Goal: Find specific page/section: Find specific page/section

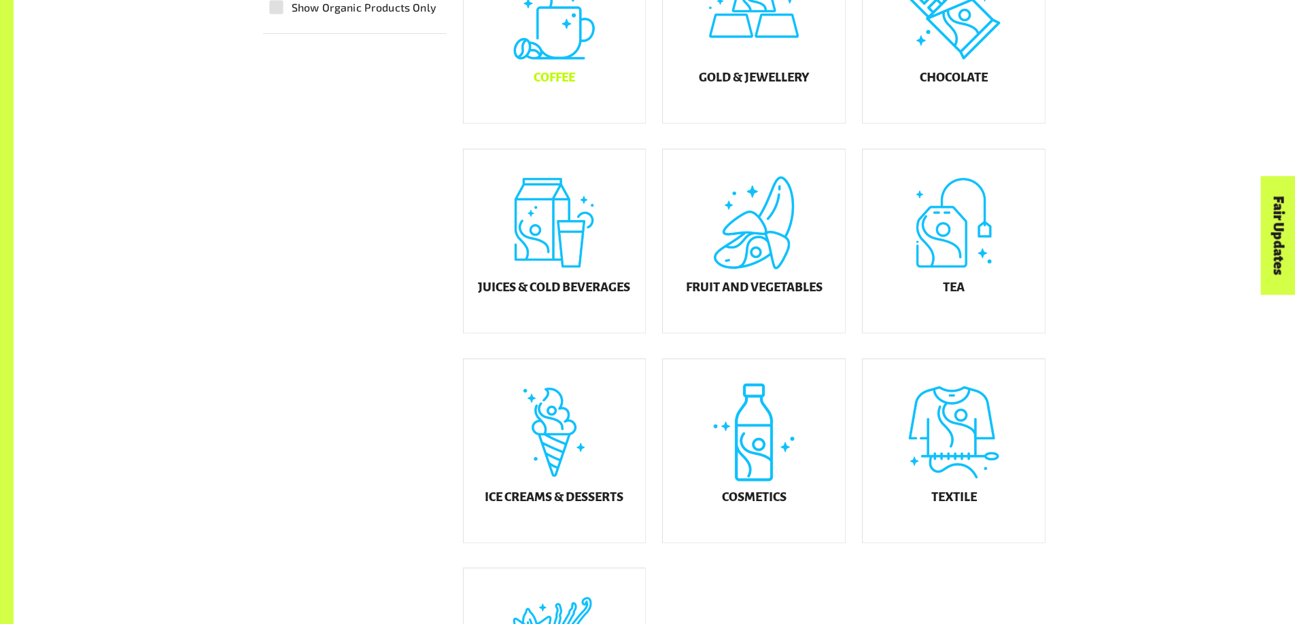
scroll to position [544, 0]
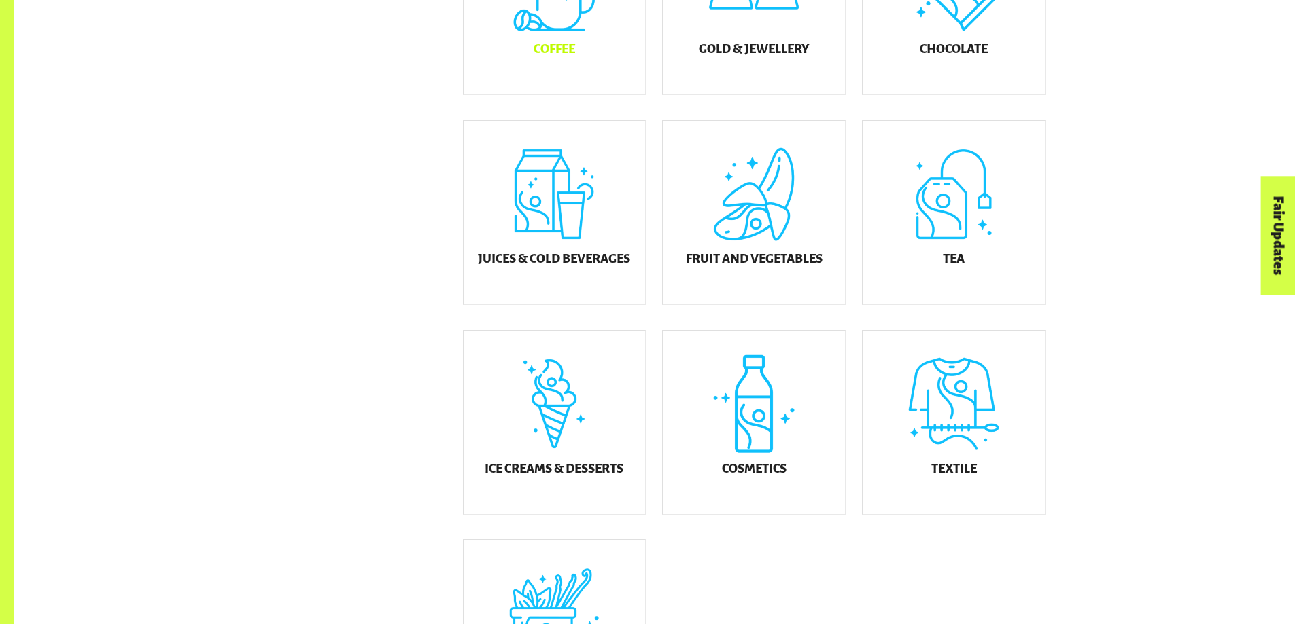
click at [556, 56] on h5 "Coffee" at bounding box center [553, 49] width 41 height 14
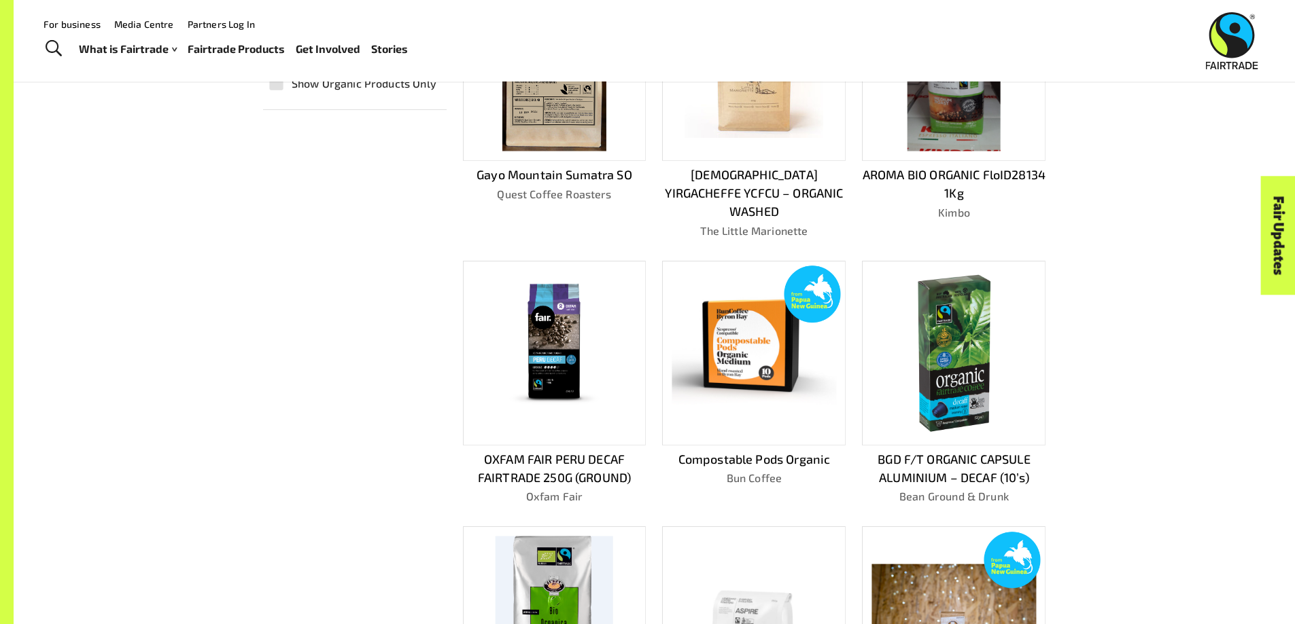
scroll to position [453, 0]
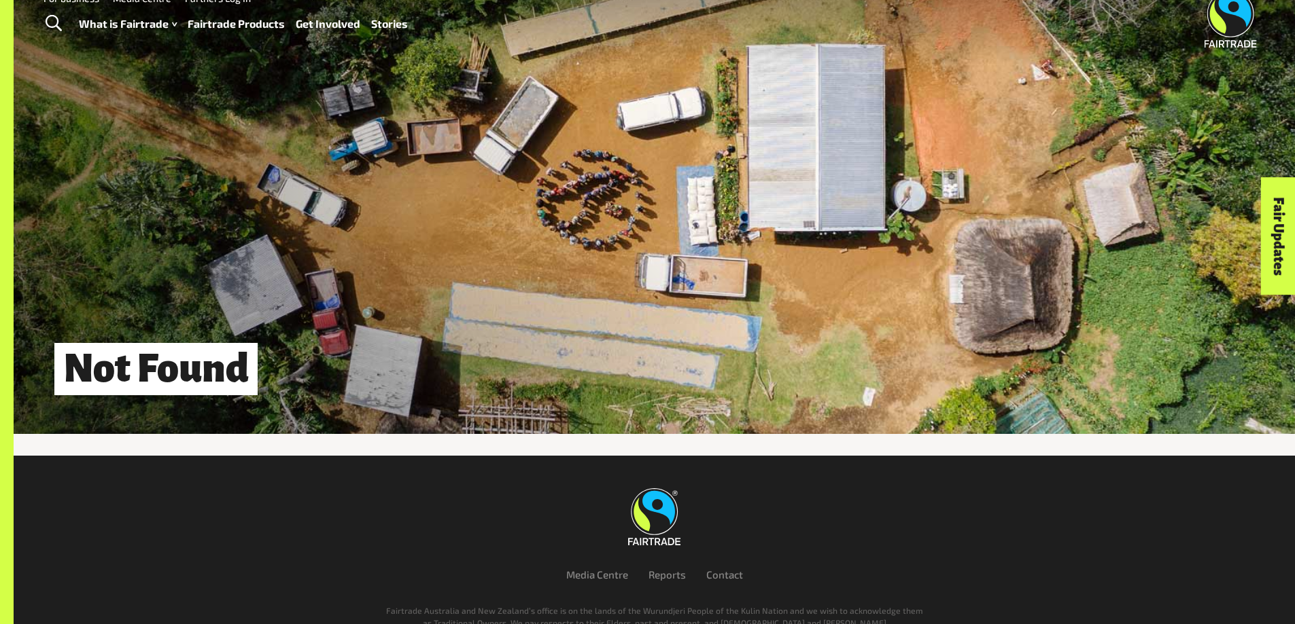
scroll to position [149, 0]
